Goal: Transaction & Acquisition: Obtain resource

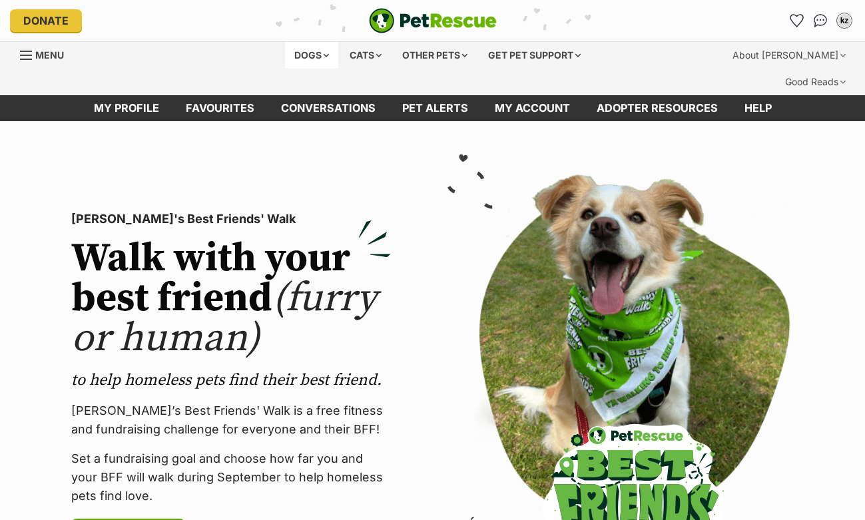
click at [318, 54] on div "Dogs" at bounding box center [311, 55] width 53 height 27
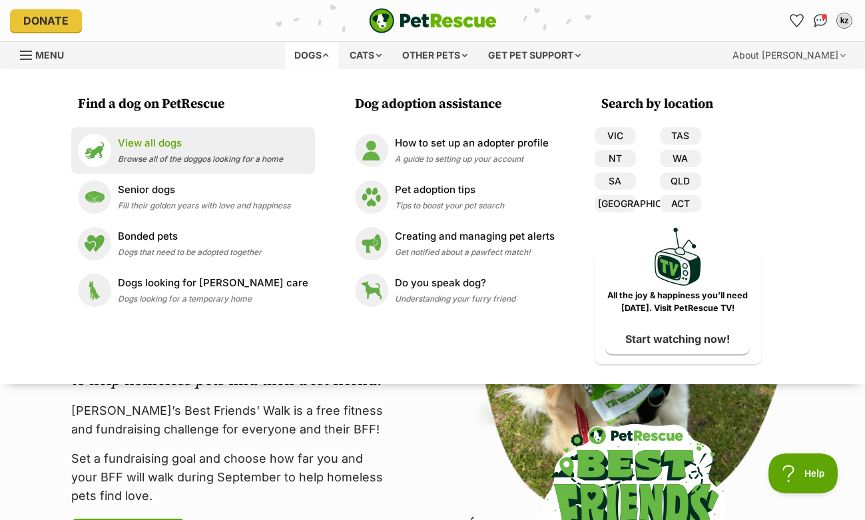
click at [156, 142] on p "View all dogs" at bounding box center [200, 143] width 165 height 15
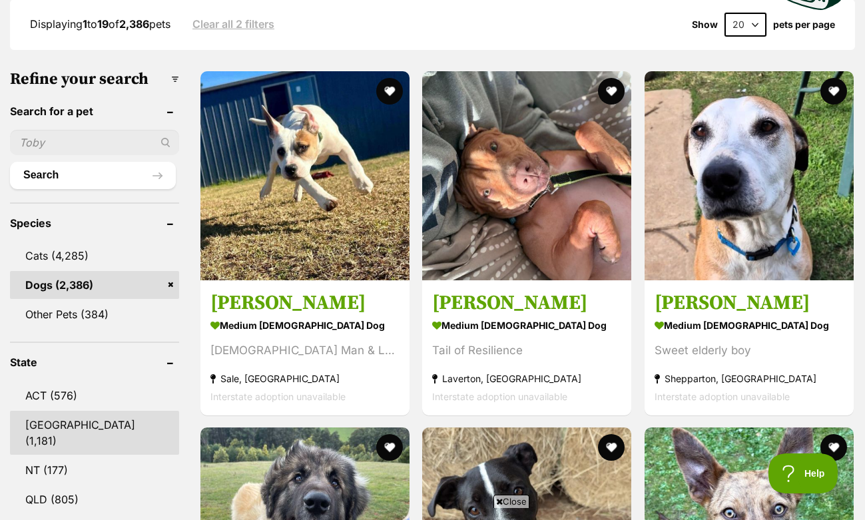
scroll to position [590, 0]
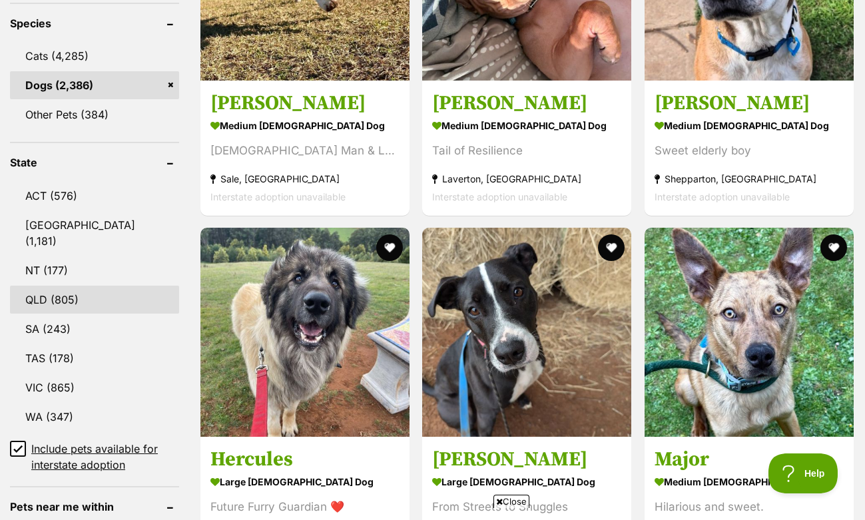
click at [62, 286] on link "QLD (805)" at bounding box center [94, 300] width 169 height 28
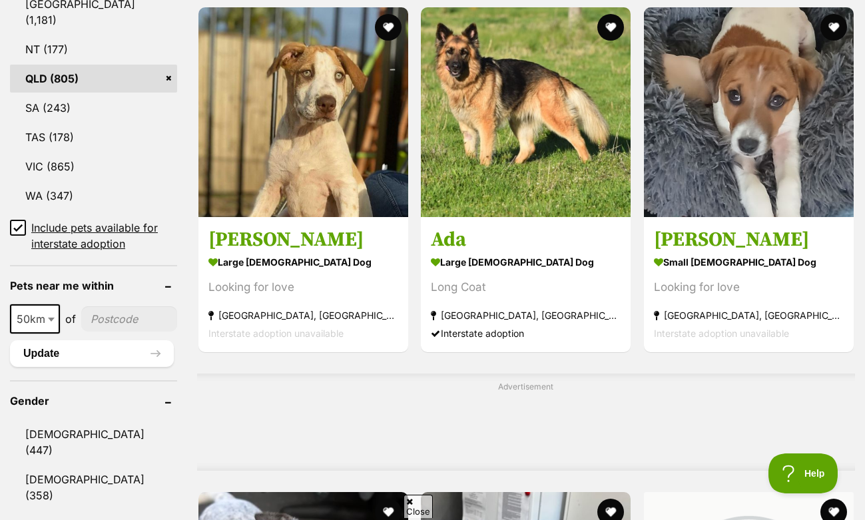
scroll to position [826, 0]
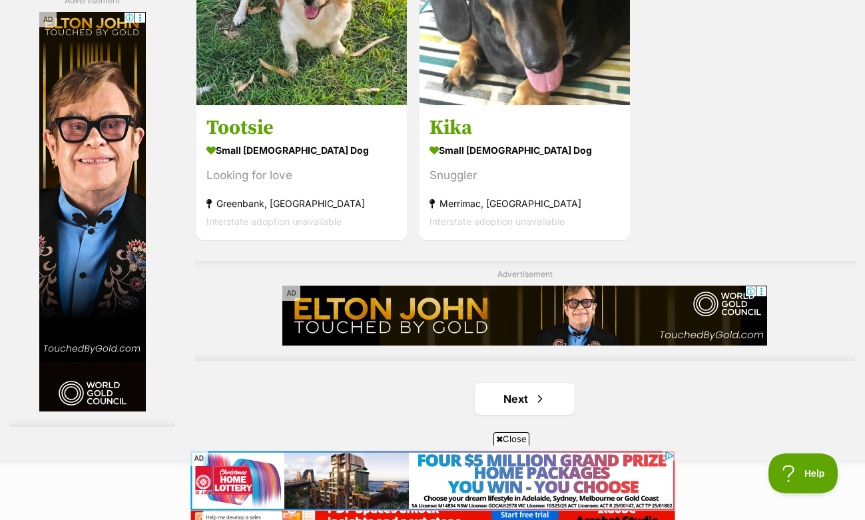
scroll to position [2999, 0]
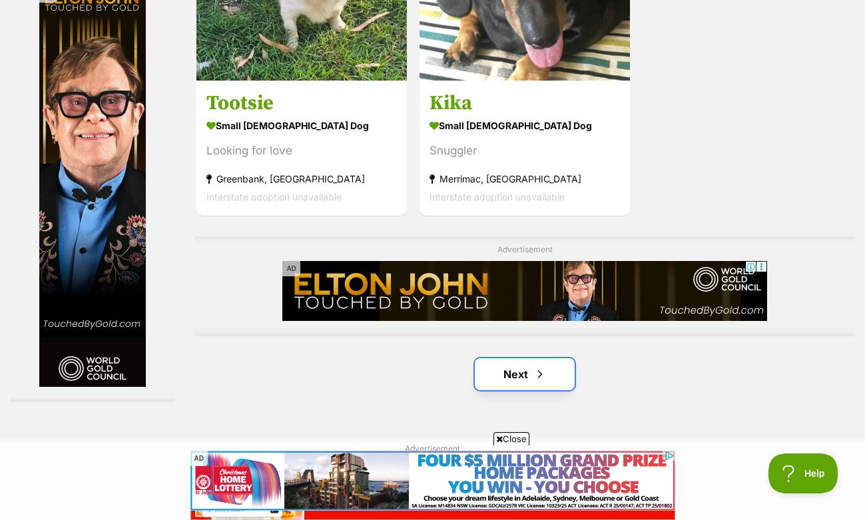
click at [557, 358] on link "Next" at bounding box center [525, 374] width 100 height 32
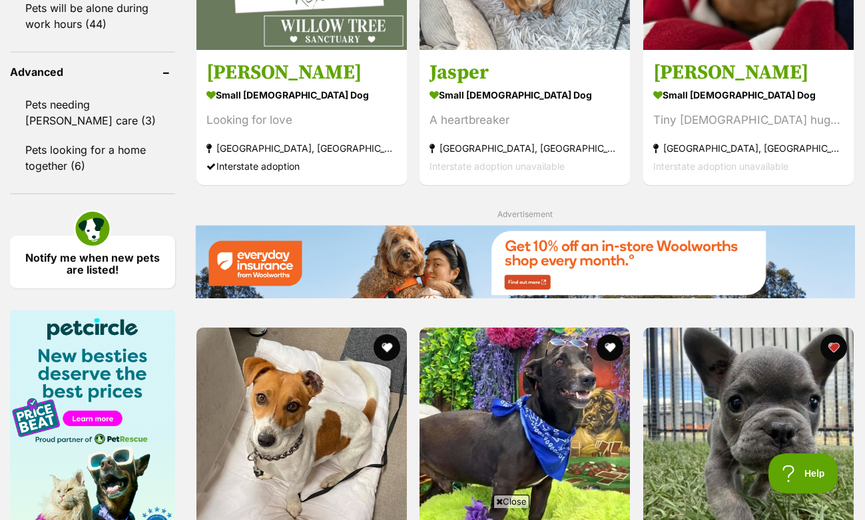
scroll to position [2054, 0]
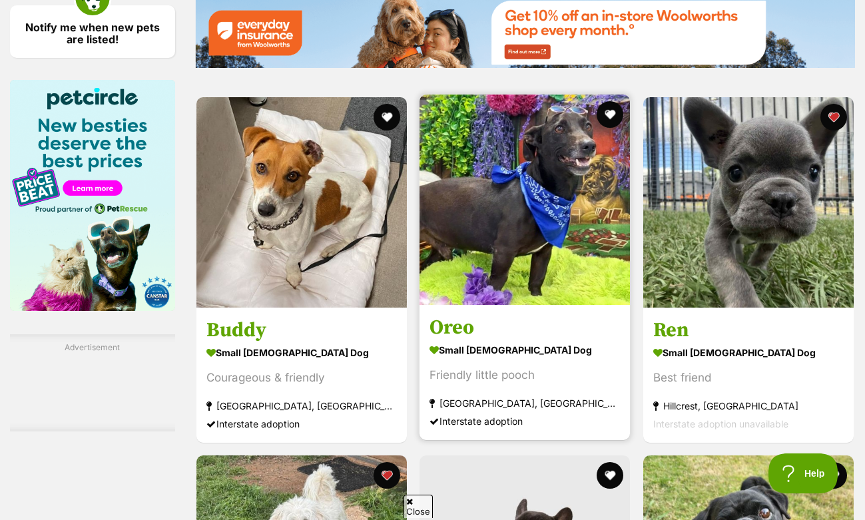
click at [601, 244] on img at bounding box center [524, 200] width 210 height 210
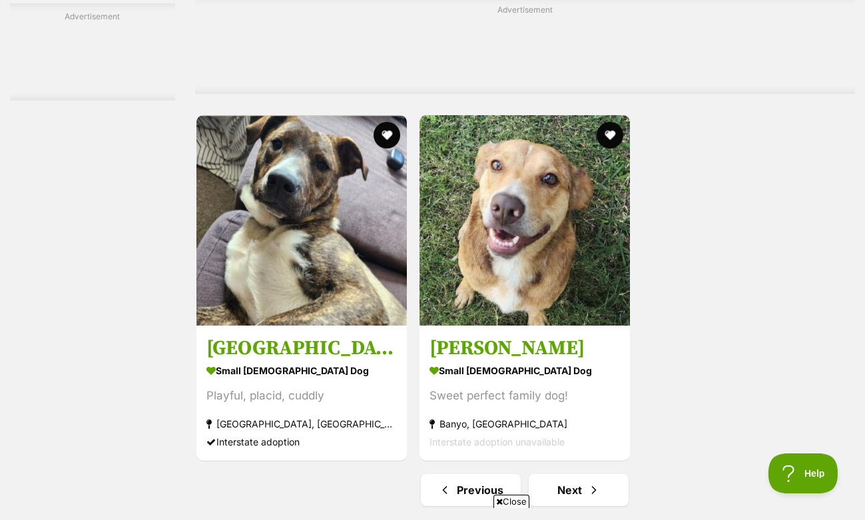
scroll to position [2990, 0]
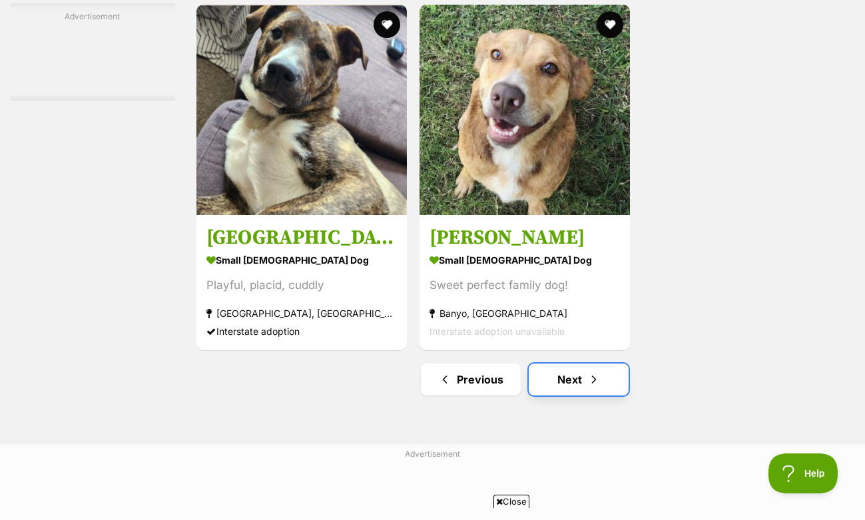
click at [578, 365] on link "Next" at bounding box center [579, 379] width 100 height 32
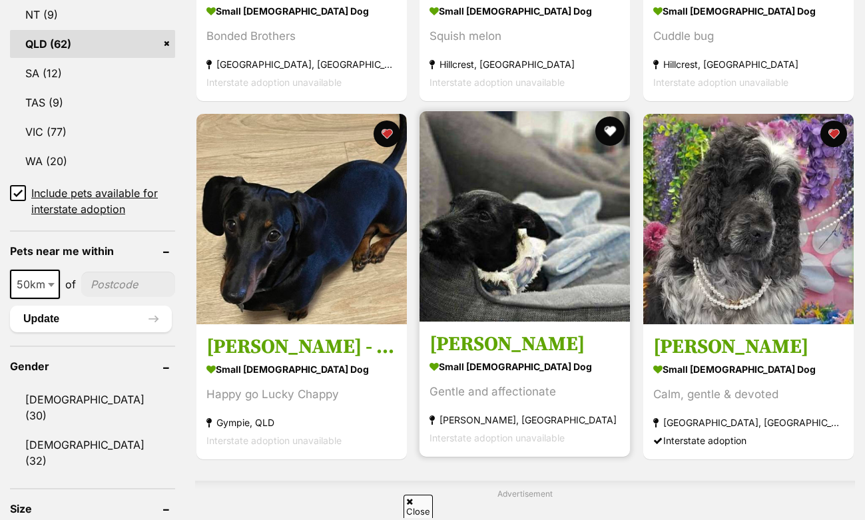
click at [610, 116] on button "favourite" at bounding box center [610, 130] width 29 height 29
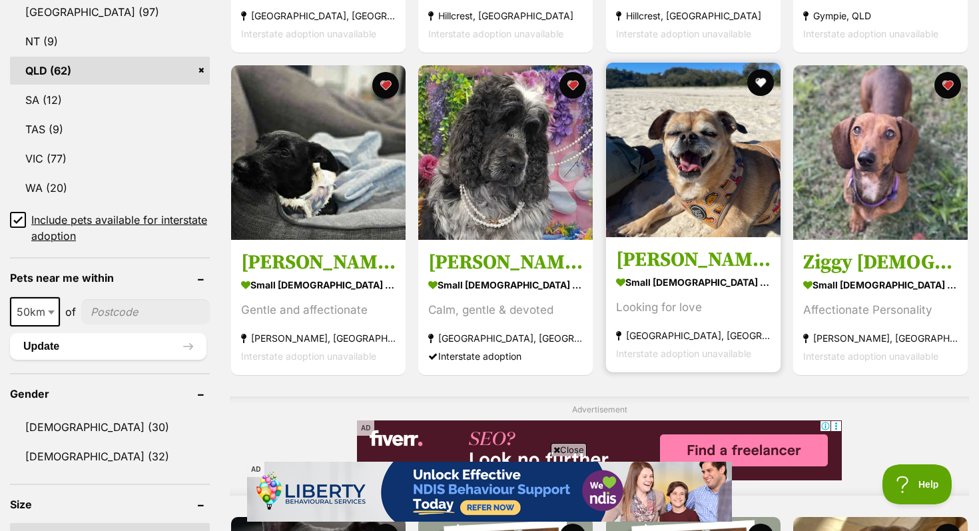
scroll to position [771, 0]
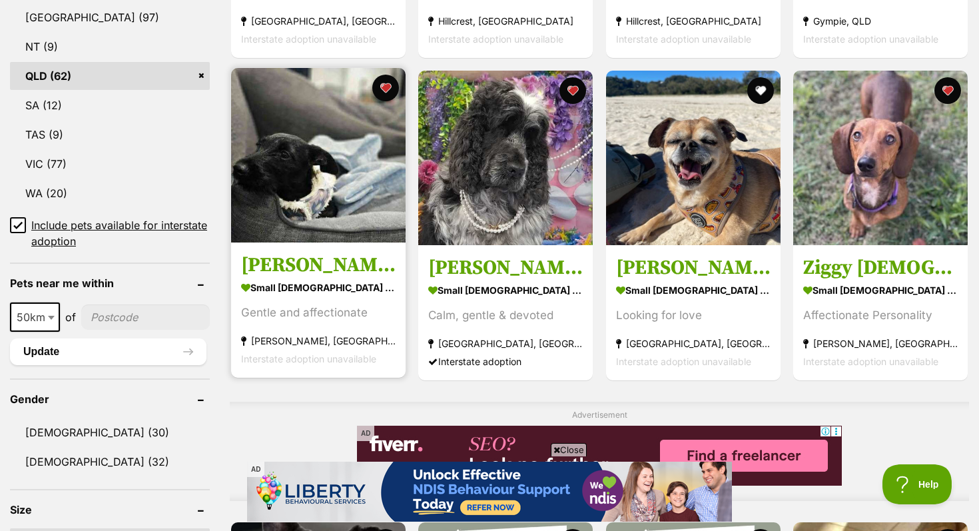
click at [293, 164] on img at bounding box center [318, 155] width 174 height 174
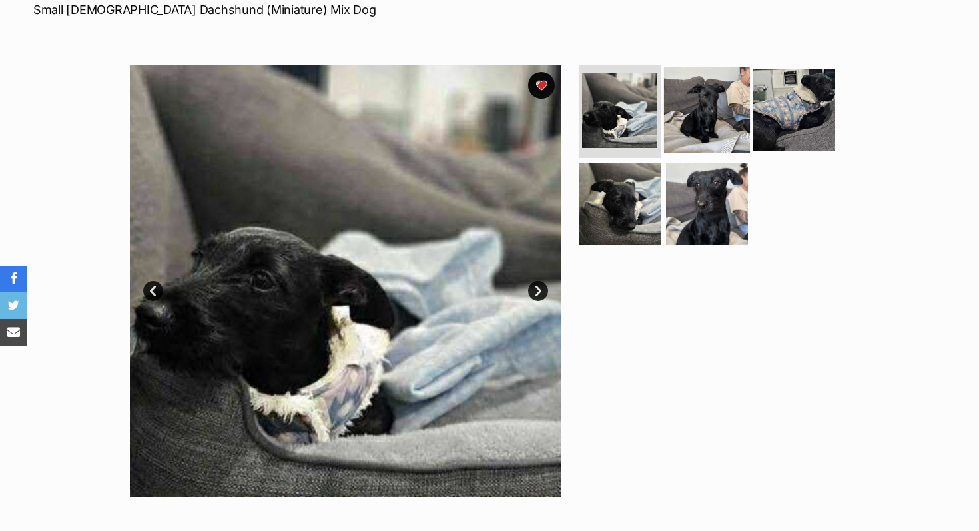
click at [690, 111] on img at bounding box center [707, 110] width 86 height 86
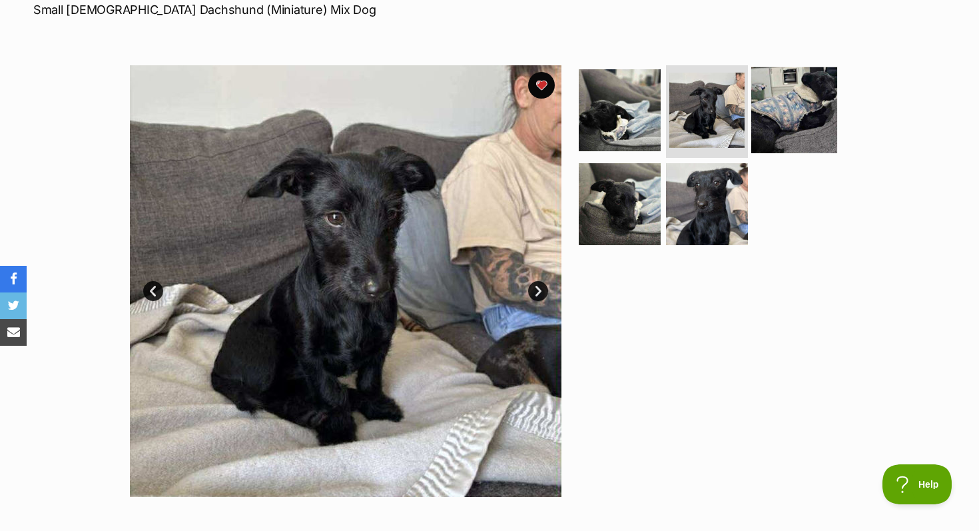
click at [756, 114] on img at bounding box center [794, 110] width 86 height 86
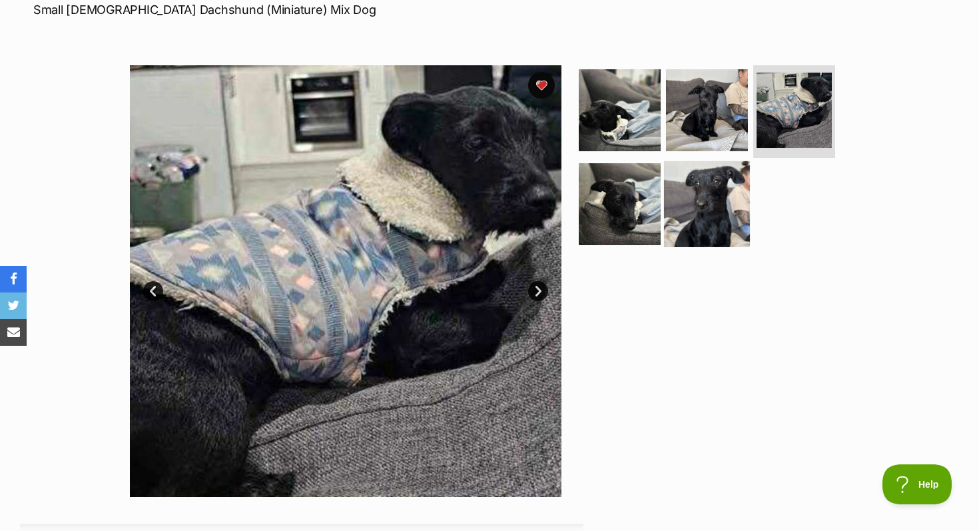
click at [728, 186] on img at bounding box center [707, 204] width 86 height 86
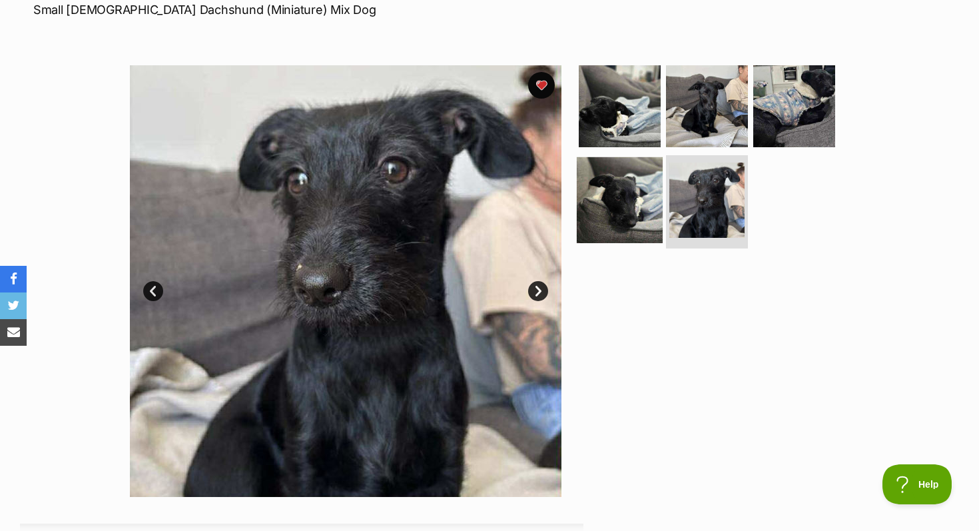
click at [648, 184] on img at bounding box center [619, 200] width 86 height 86
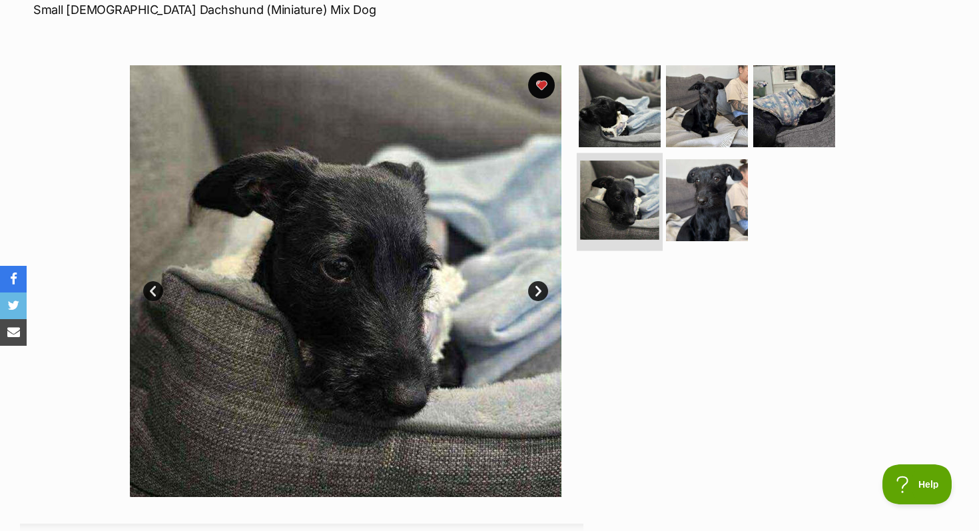
click at [623, 198] on img at bounding box center [619, 199] width 79 height 79
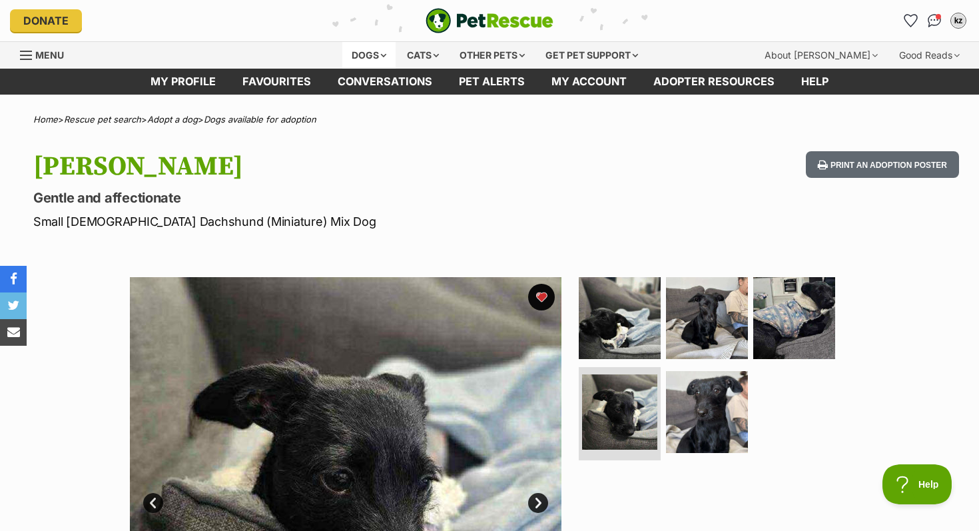
click at [367, 59] on div "Dogs" at bounding box center [368, 55] width 53 height 27
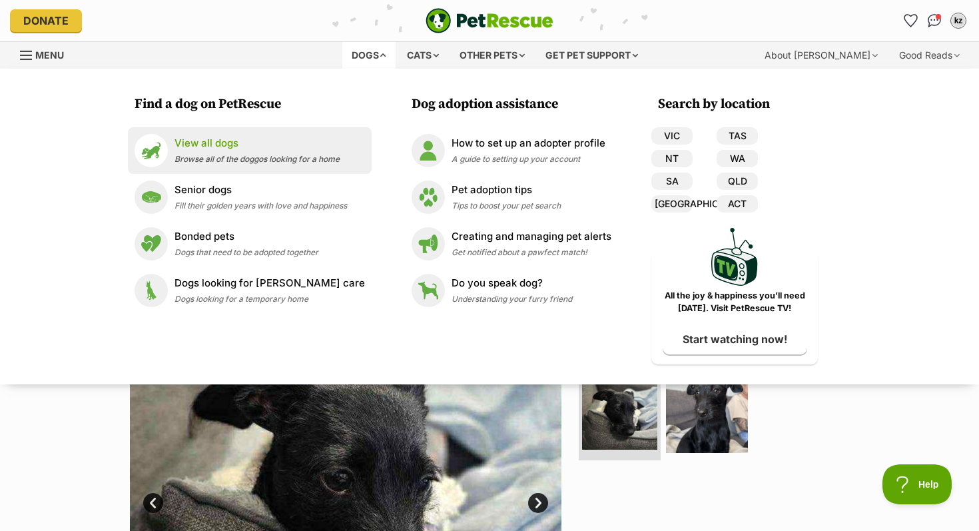
click at [224, 148] on p "View all dogs" at bounding box center [256, 143] width 165 height 15
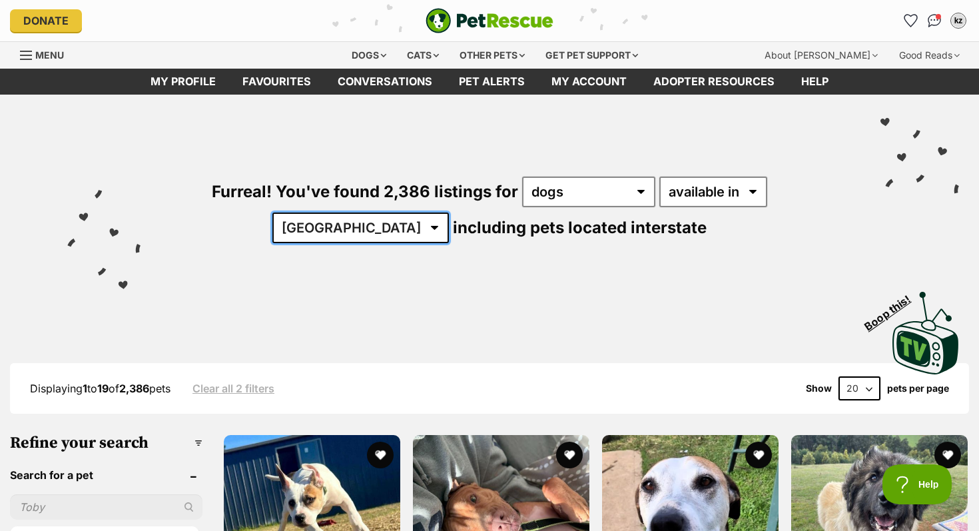
click at [449, 212] on select "[GEOGRAPHIC_DATA] [GEOGRAPHIC_DATA] [GEOGRAPHIC_DATA] [GEOGRAPHIC_DATA] [GEOGRA…" at bounding box center [360, 227] width 176 height 31
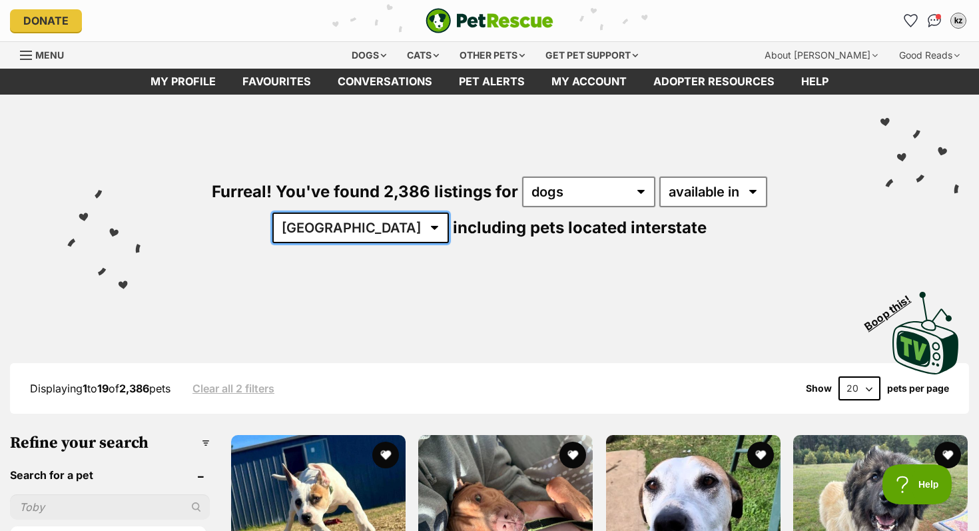
select select "QLD"
click at [449, 212] on select "[GEOGRAPHIC_DATA] [GEOGRAPHIC_DATA] [GEOGRAPHIC_DATA] [GEOGRAPHIC_DATA] [GEOGRA…" at bounding box center [360, 227] width 176 height 31
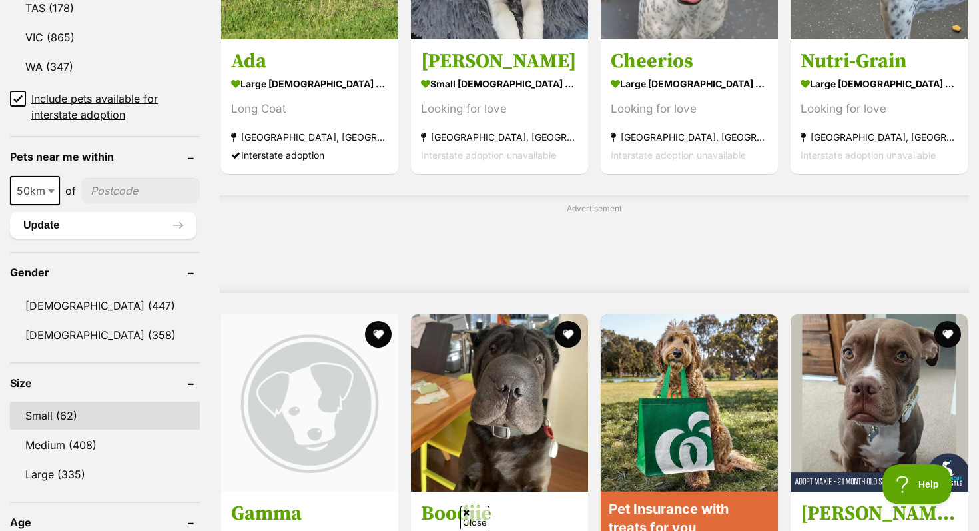
click at [82, 414] on link "Small (62)" at bounding box center [105, 415] width 190 height 28
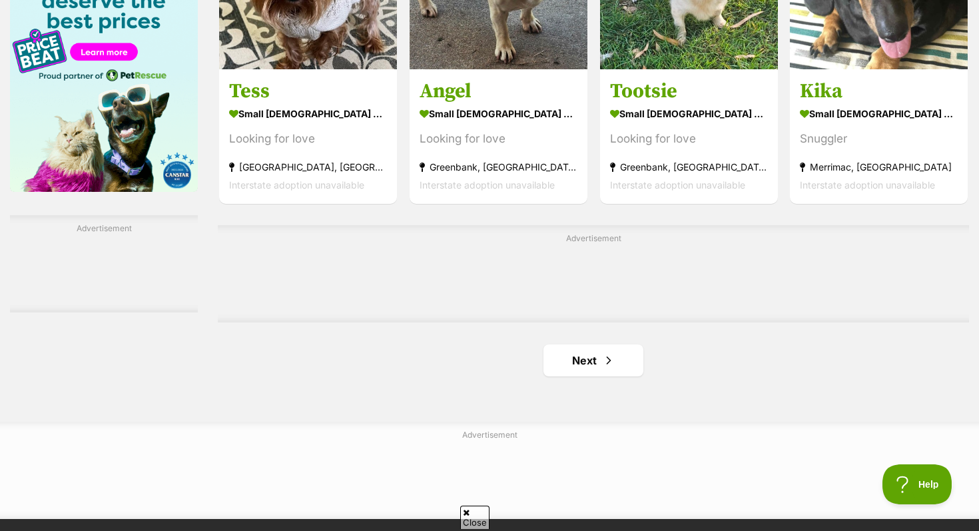
scroll to position [2116, 0]
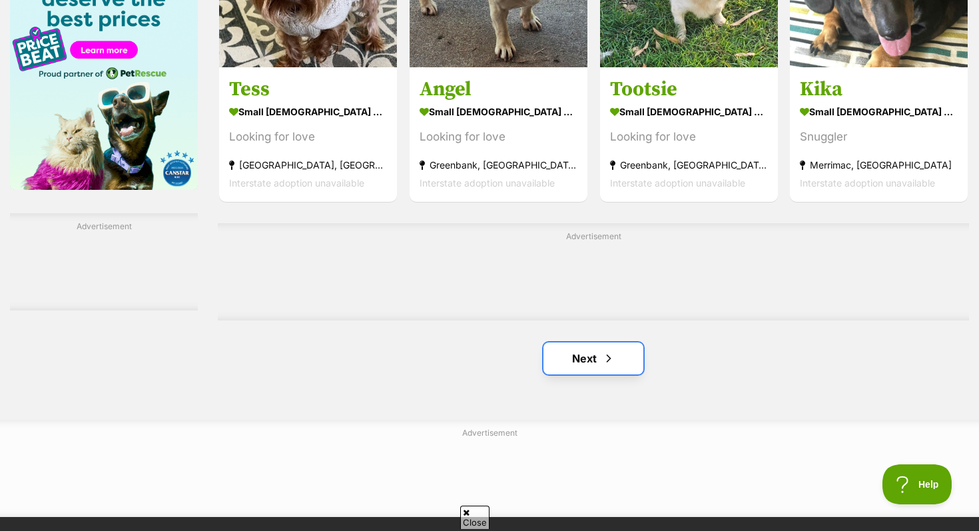
click at [560, 365] on link "Next" at bounding box center [593, 358] width 100 height 32
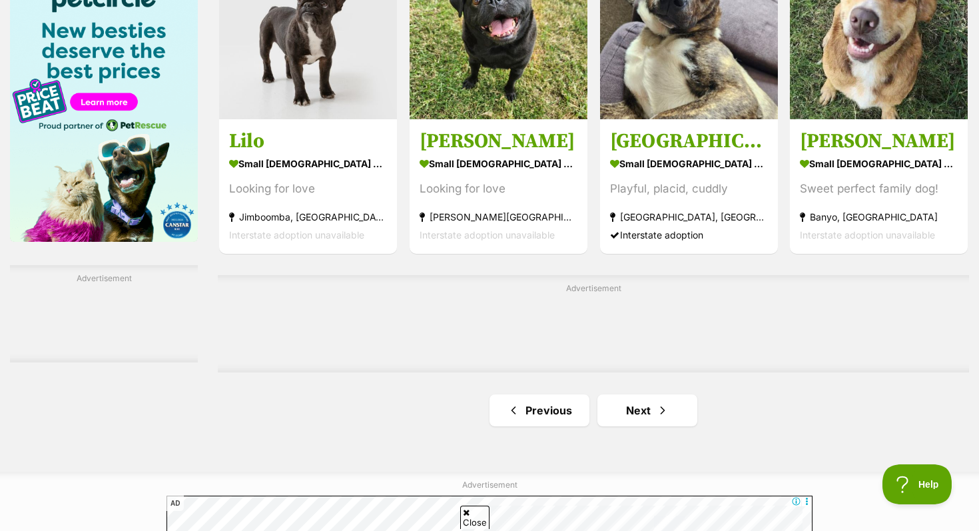
scroll to position [2078, 0]
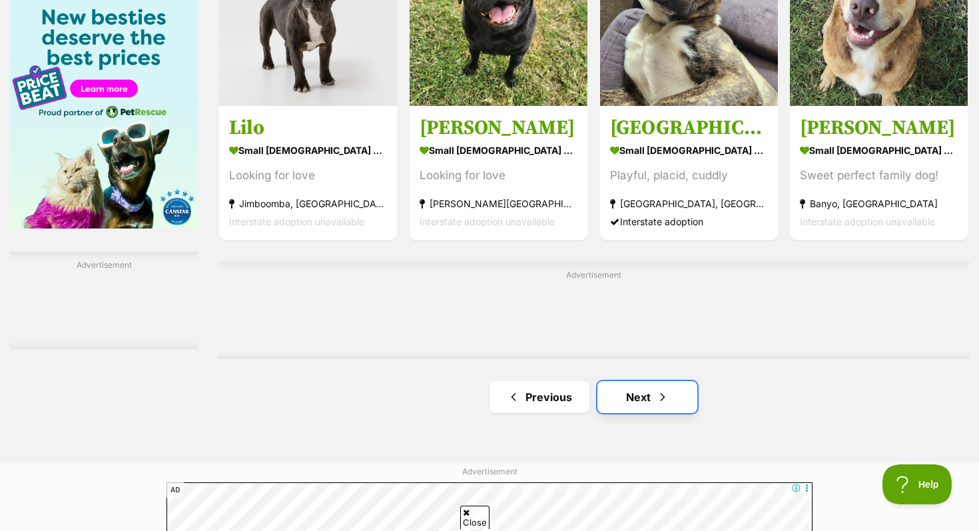
click at [644, 385] on link "Next" at bounding box center [647, 397] width 100 height 32
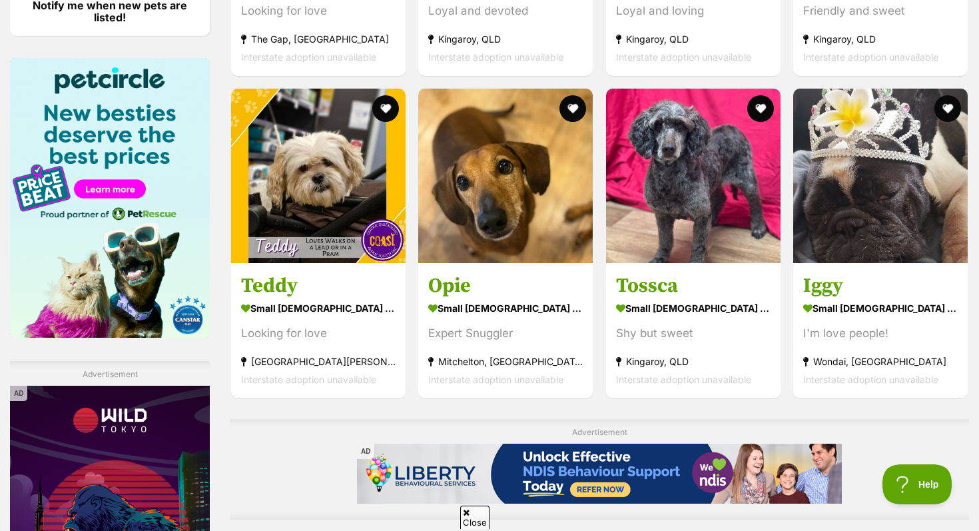
scroll to position [2011, 0]
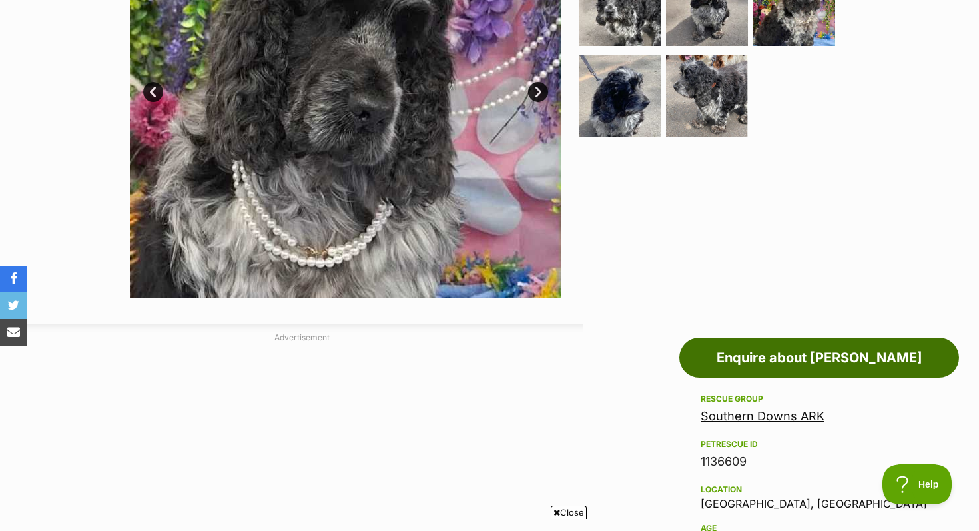
click at [772, 344] on link "Enquire about [PERSON_NAME]" at bounding box center [819, 357] width 280 height 40
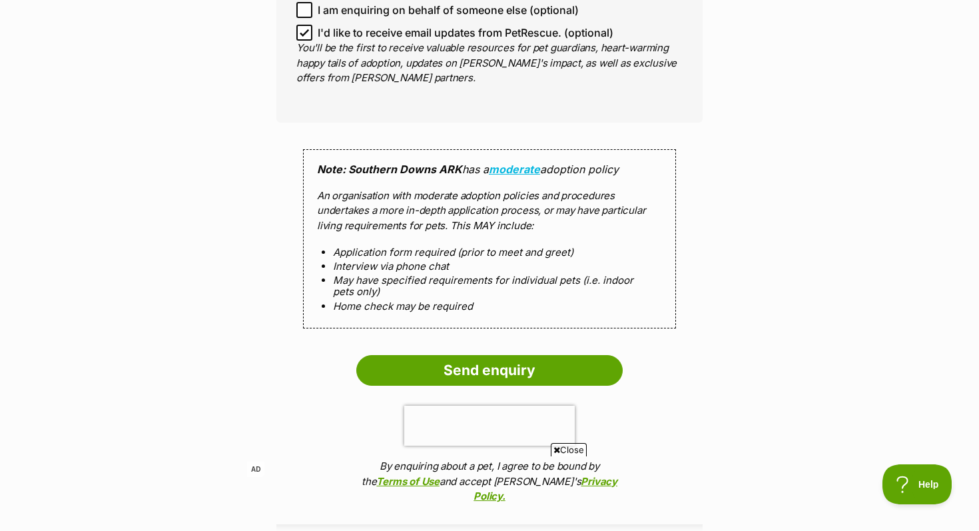
scroll to position [1342, 0]
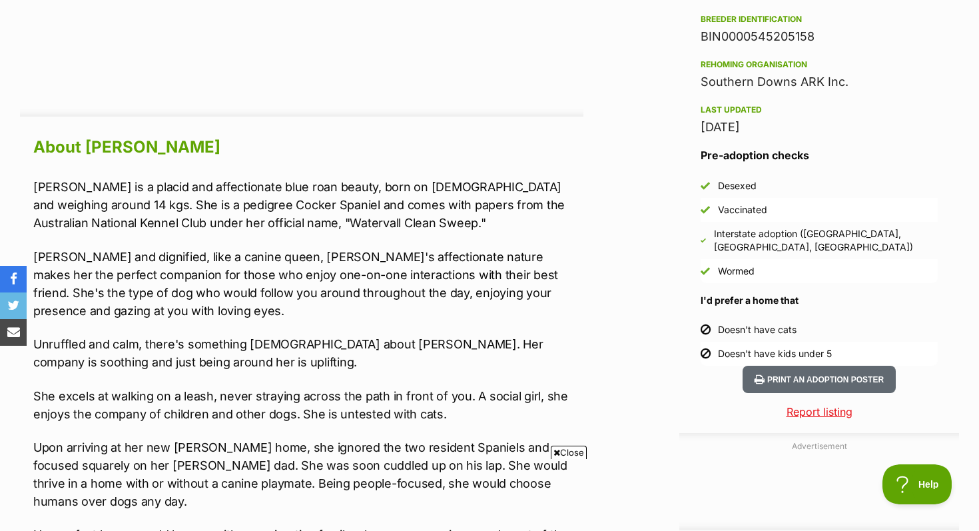
scroll to position [1492, 0]
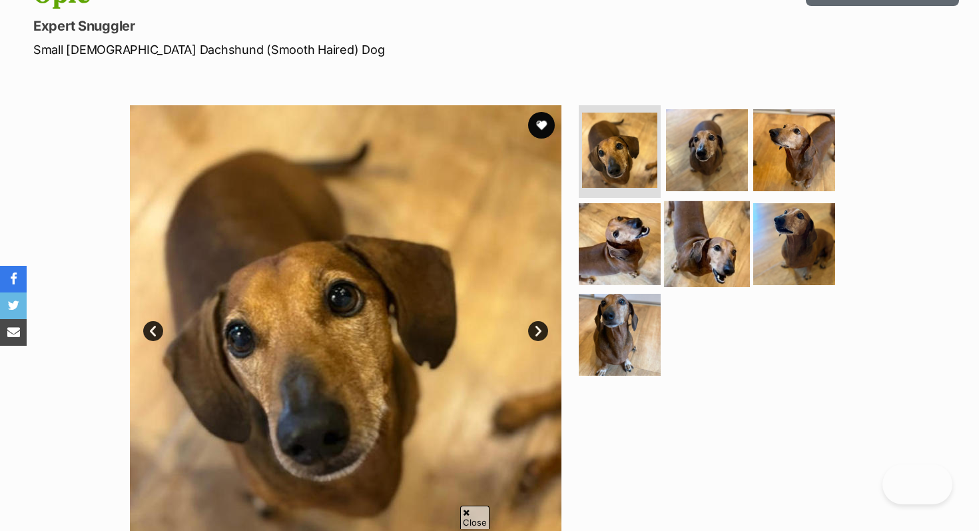
click at [687, 279] on img at bounding box center [707, 244] width 86 height 86
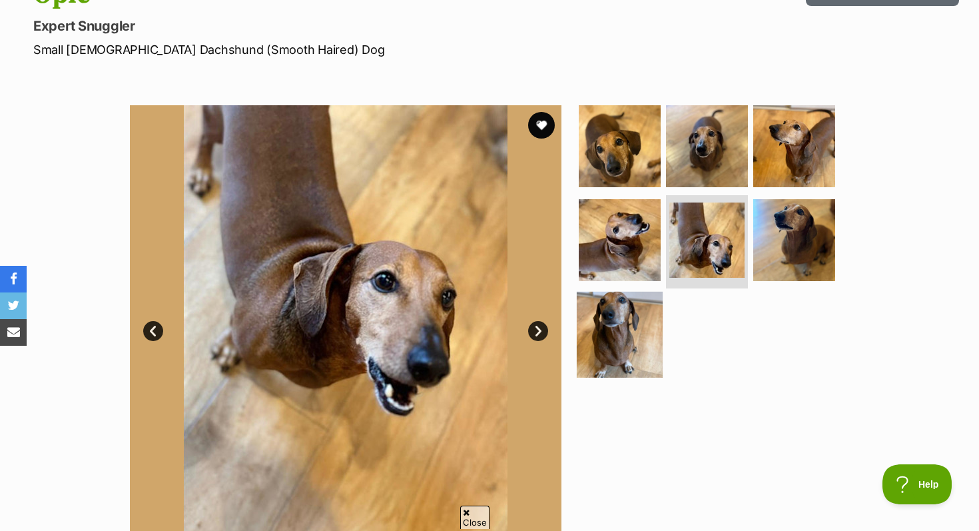
click at [617, 326] on img at bounding box center [619, 335] width 86 height 86
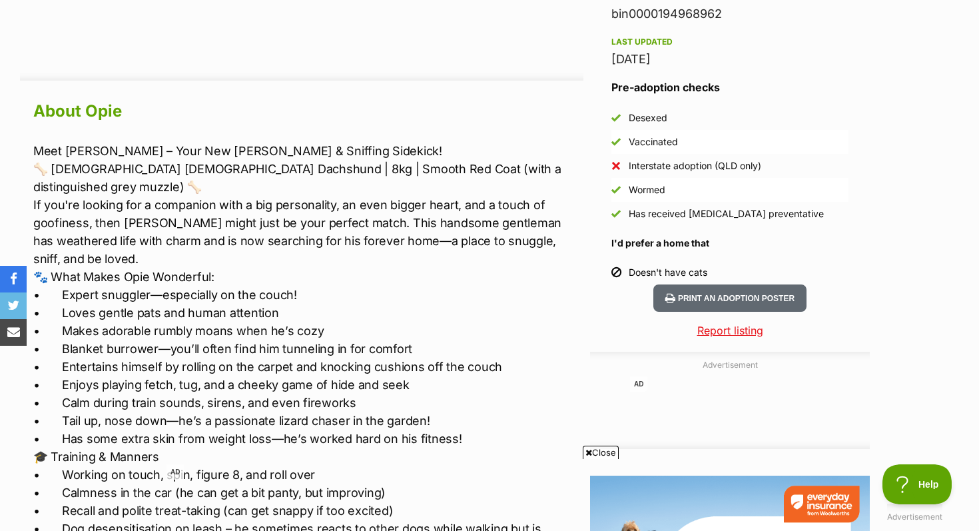
scroll to position [1127, 0]
